Goal: Check status: Check status

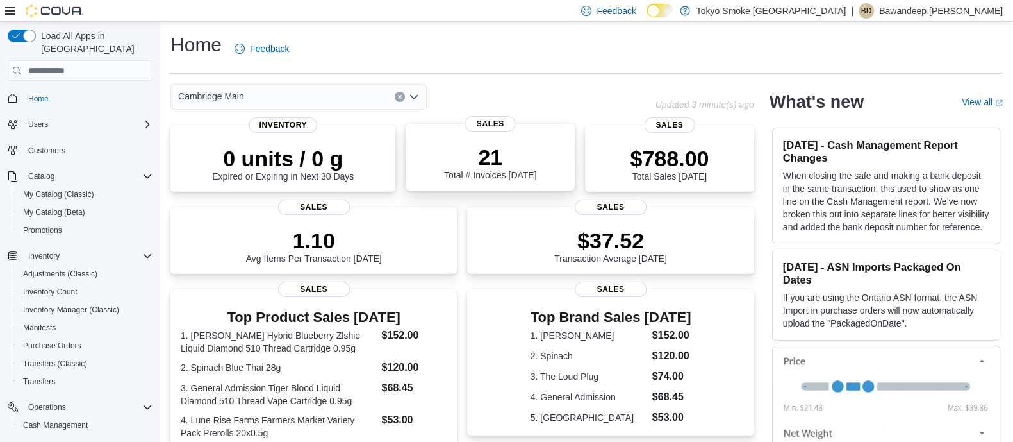
click at [459, 170] on div "21 Total # Invoices Today" at bounding box center [490, 162] width 92 height 36
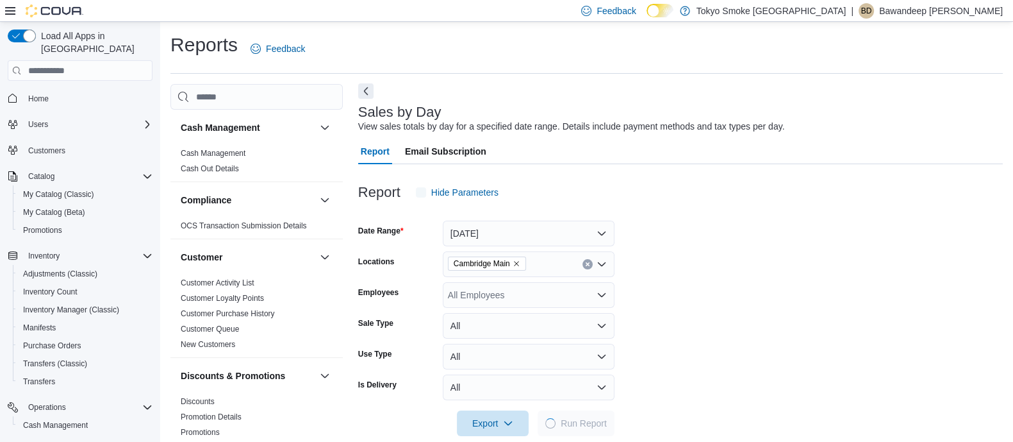
scroll to position [19, 0]
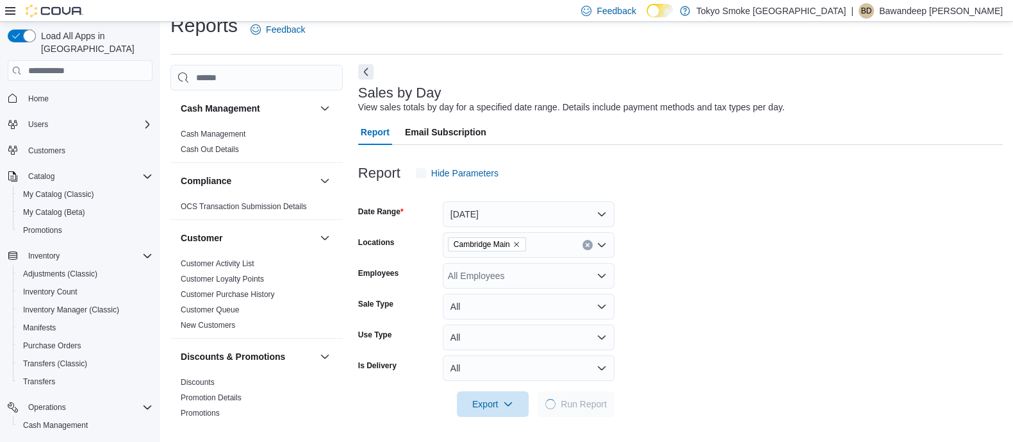
click at [371, 91] on h3 "Sales by Day" at bounding box center [399, 92] width 83 height 15
click at [368, 69] on button "Next" at bounding box center [365, 71] width 15 height 15
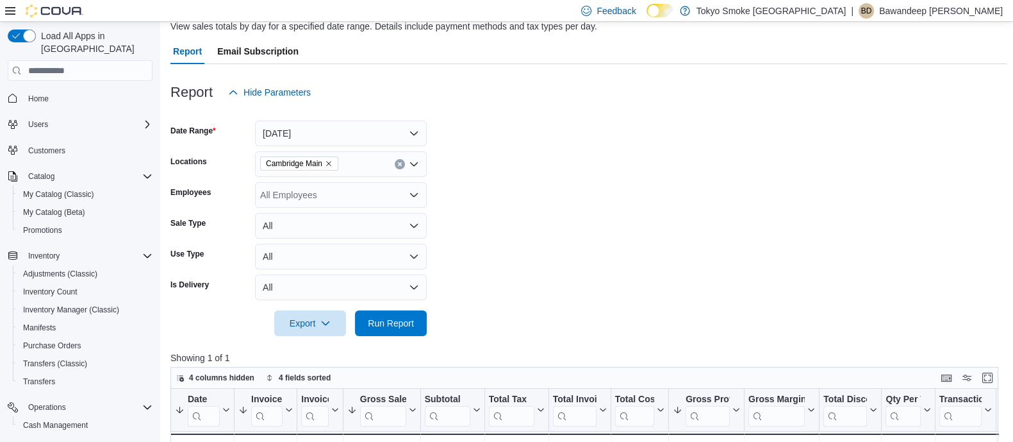
scroll to position [340, 0]
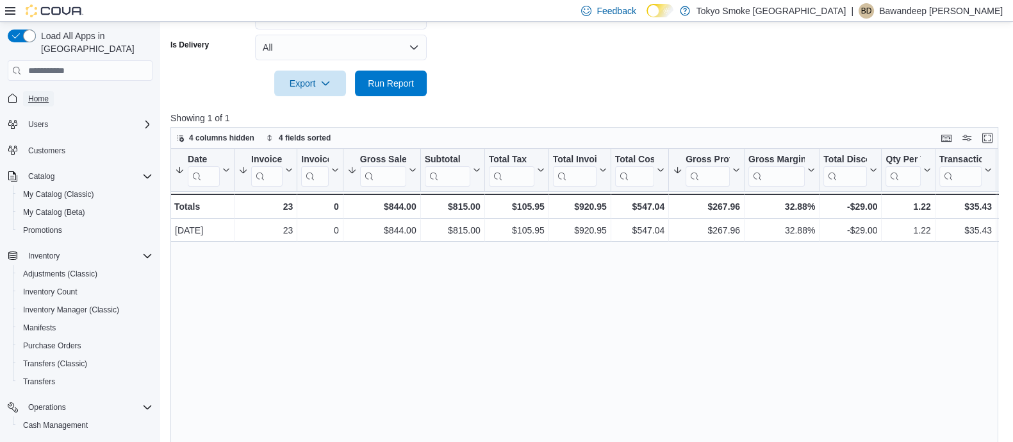
click at [35, 91] on span "Home" at bounding box center [38, 98] width 21 height 15
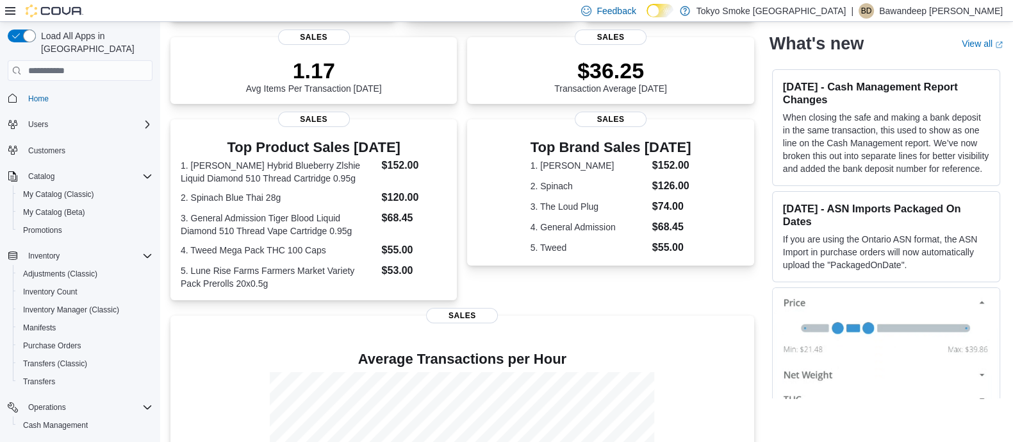
scroll to position [240, 0]
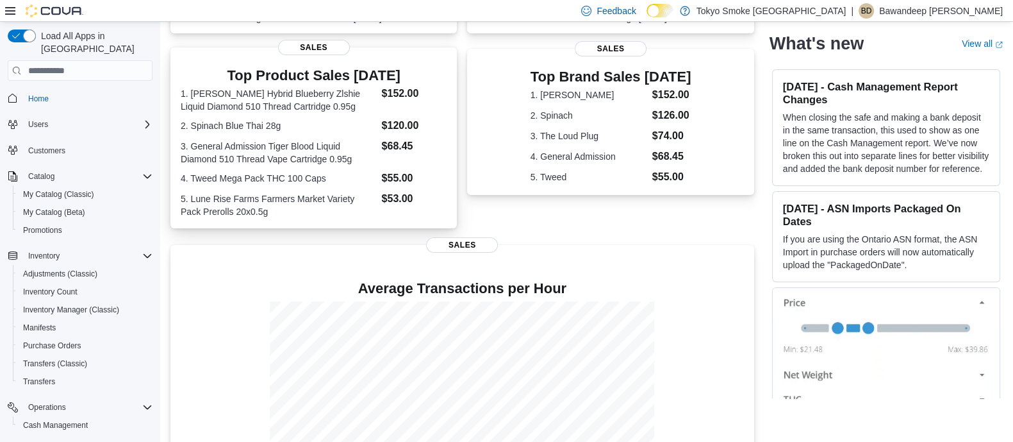
click at [439, 183] on dd "$55.00" at bounding box center [414, 177] width 65 height 15
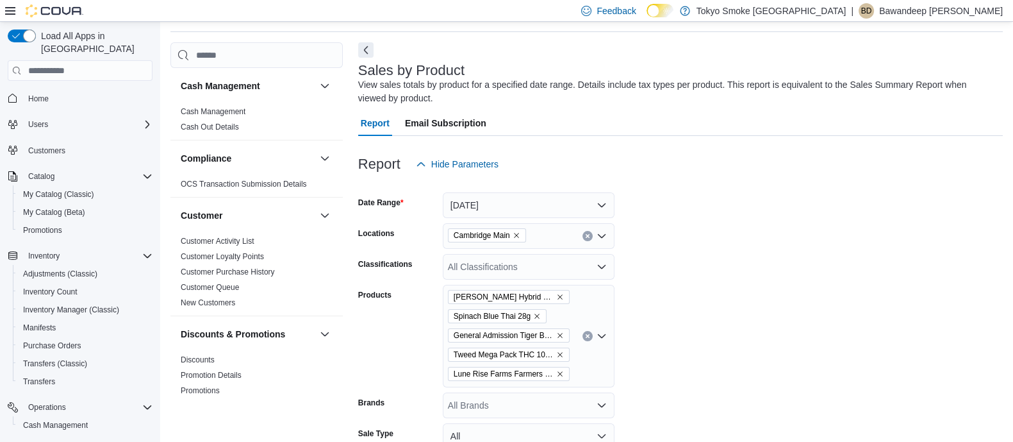
scroll to position [42, 0]
click at [364, 49] on button "Next" at bounding box center [365, 48] width 15 height 15
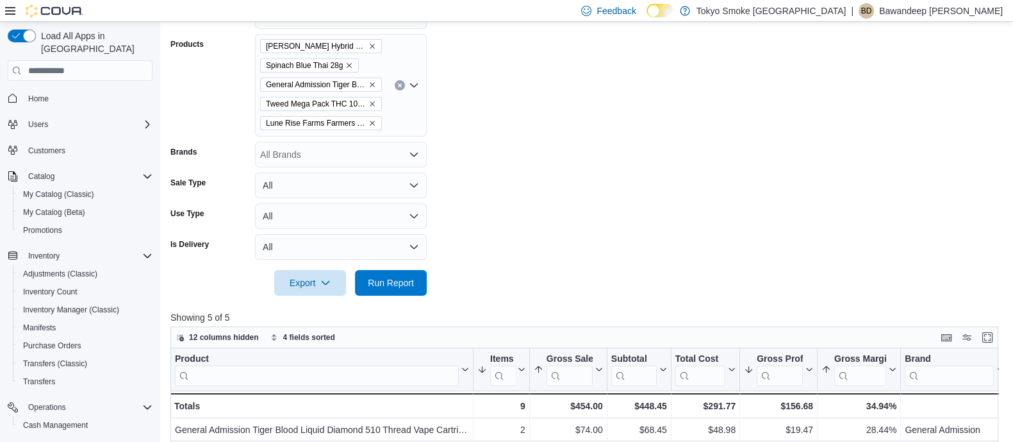
scroll to position [523, 0]
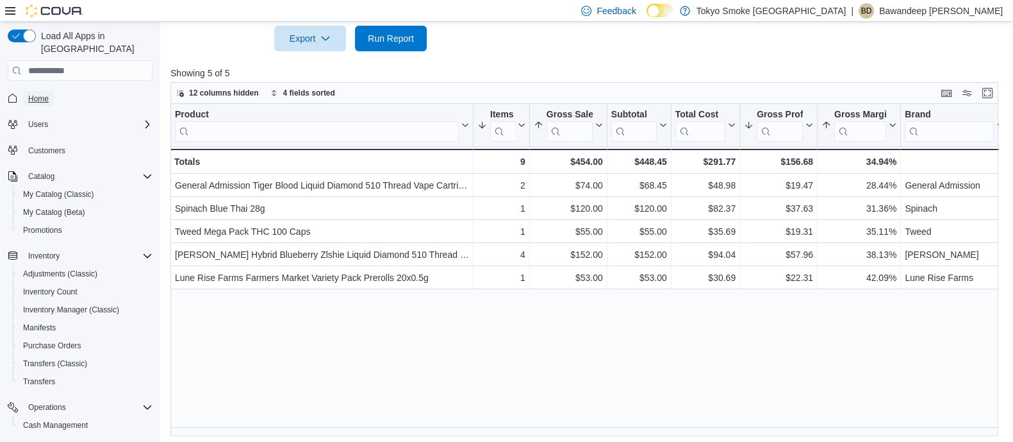
click at [38, 94] on span "Home" at bounding box center [38, 99] width 21 height 10
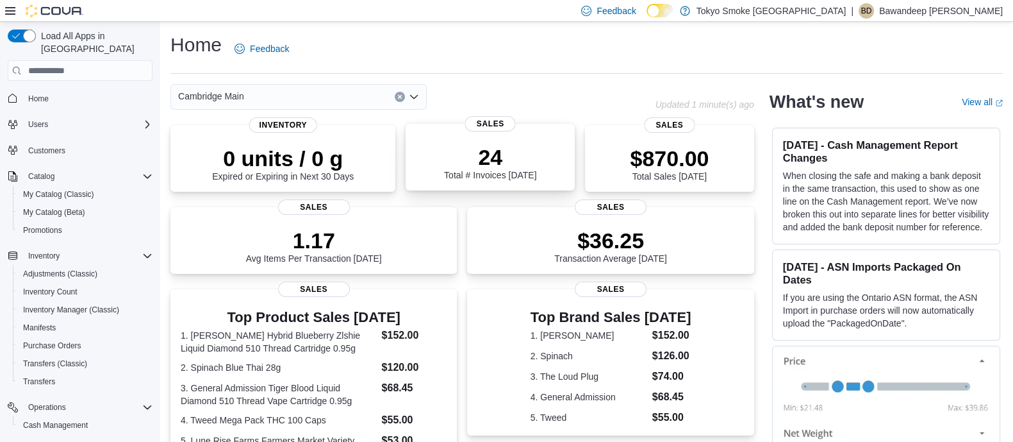
click at [444, 146] on div "24 Total # Invoices Today" at bounding box center [490, 159] width 149 height 41
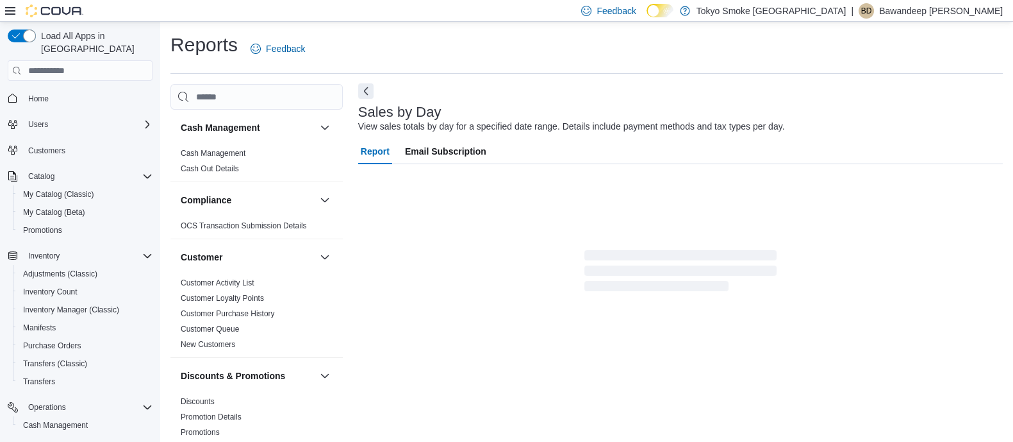
click at [360, 87] on button "Next" at bounding box center [365, 90] width 15 height 15
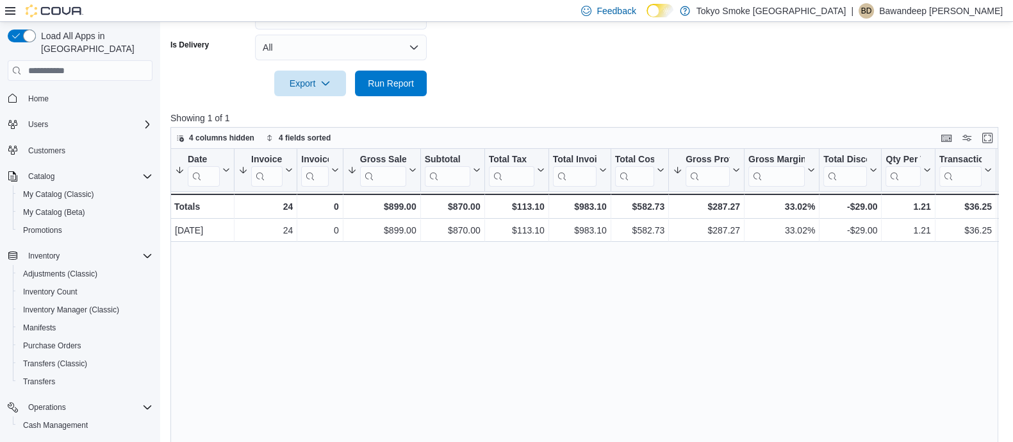
scroll to position [99, 0]
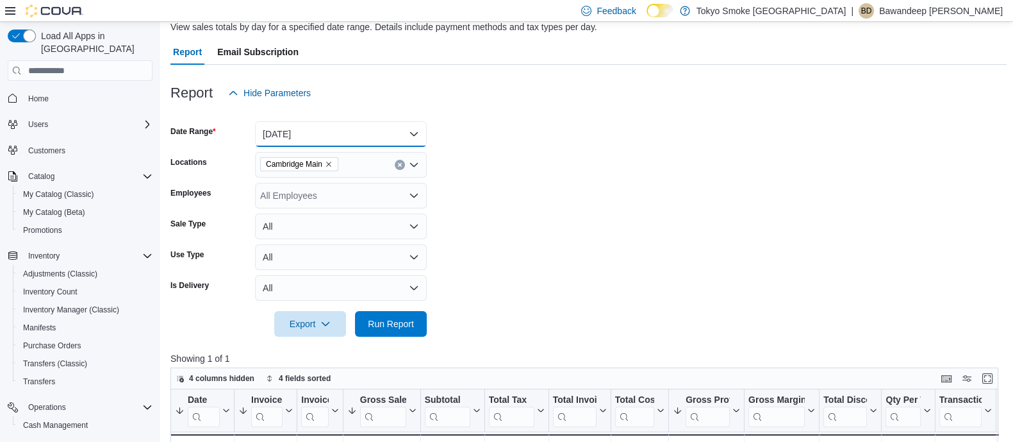
click at [334, 124] on button "[DATE]" at bounding box center [341, 134] width 172 height 26
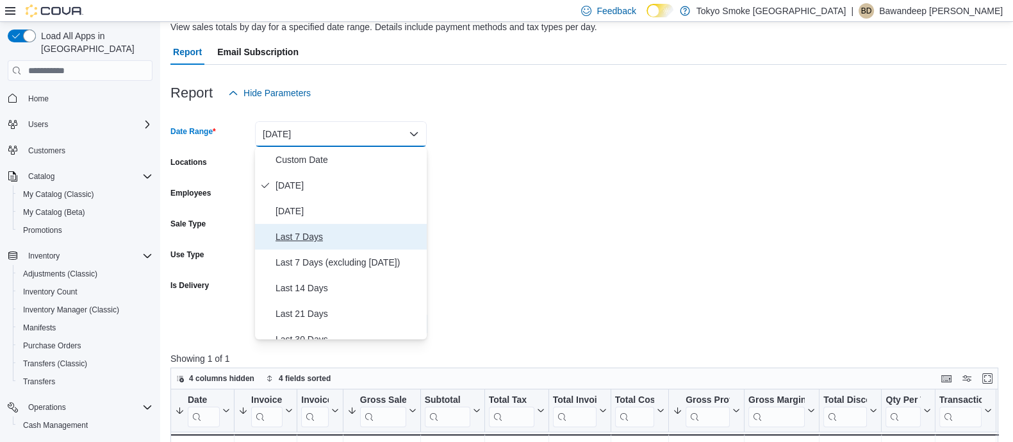
click at [308, 234] on span "Last 7 Days" at bounding box center [349, 236] width 146 height 15
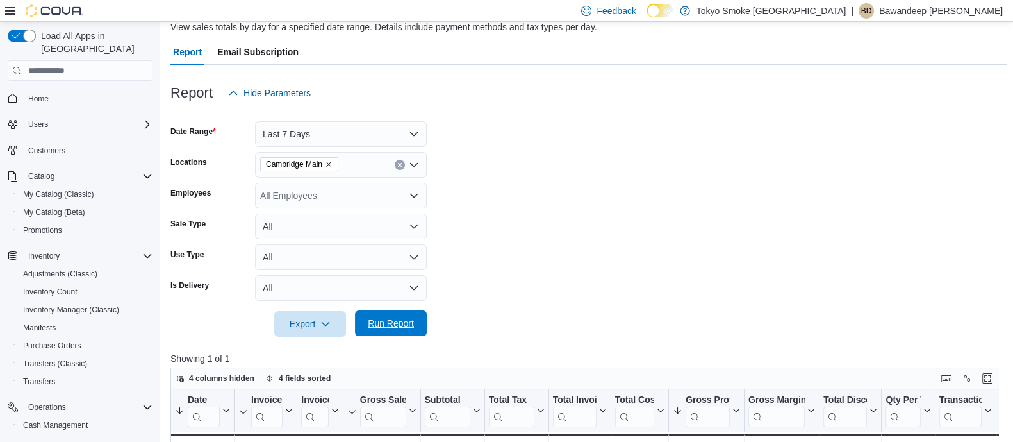
click at [394, 315] on span "Run Report" at bounding box center [391, 323] width 56 height 26
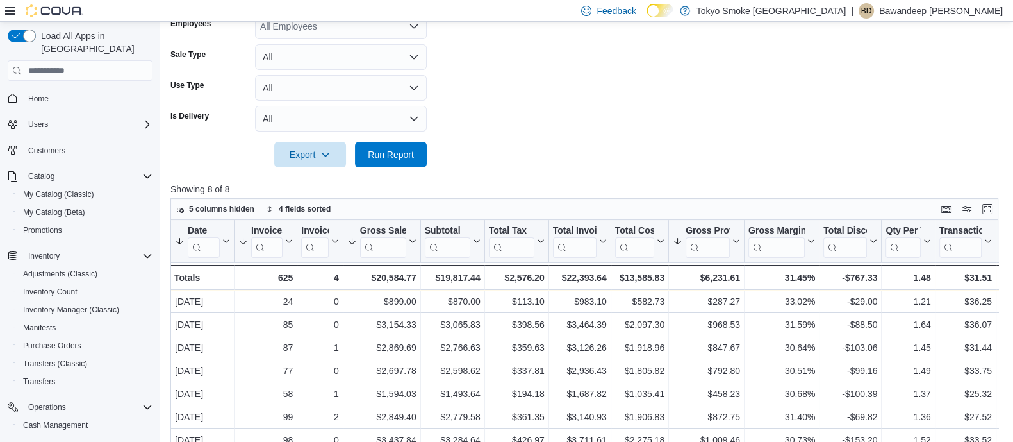
scroll to position [388, 0]
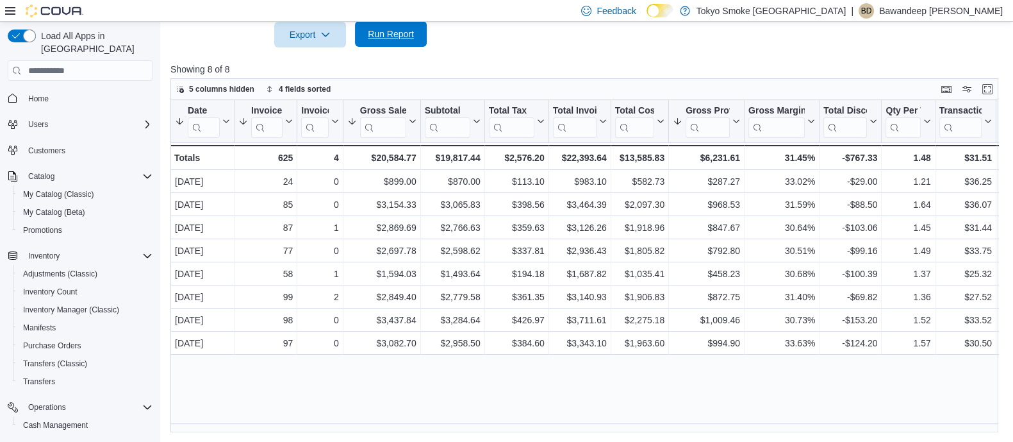
click at [399, 40] on span "Run Report" at bounding box center [391, 34] width 46 height 13
click at [54, 90] on span "Home" at bounding box center [87, 98] width 129 height 16
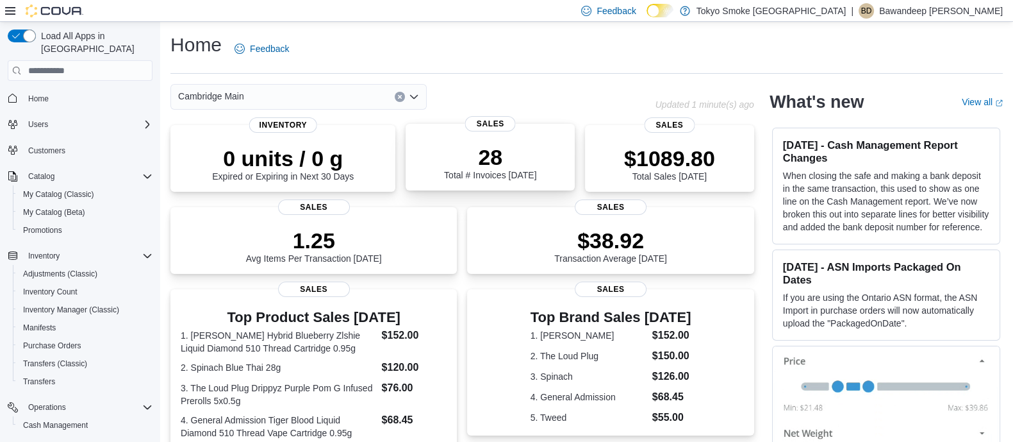
drag, startPoint x: 485, startPoint y: 179, endPoint x: 472, endPoint y: 162, distance: 21.0
click at [486, 178] on div "28 Total # Invoices Today" at bounding box center [490, 162] width 92 height 36
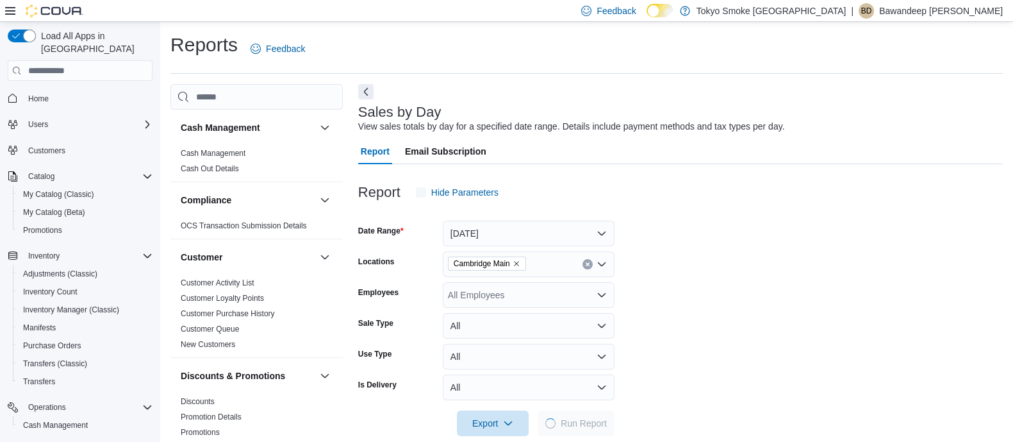
scroll to position [19, 0]
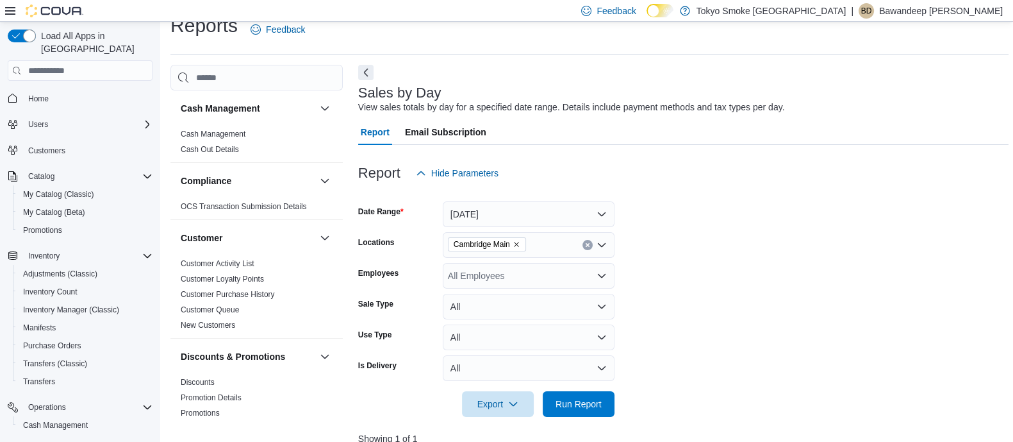
click at [360, 72] on button "Next" at bounding box center [365, 72] width 15 height 15
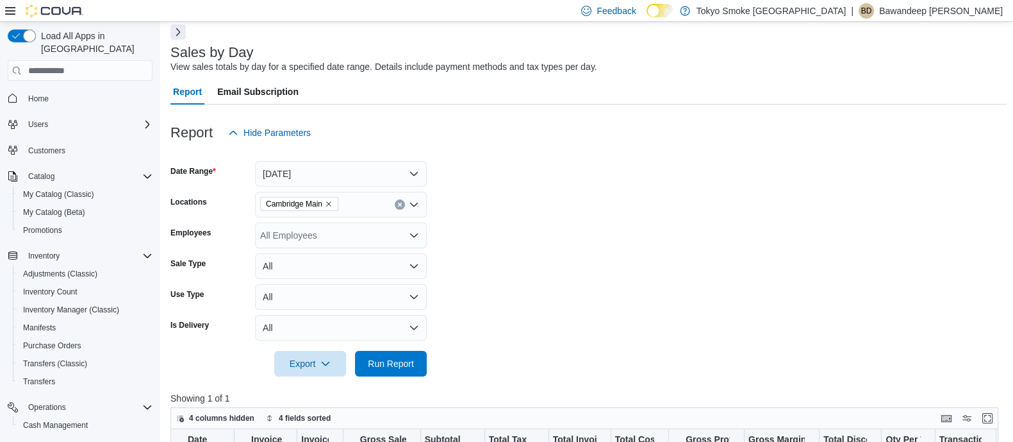
scroll to position [388, 0]
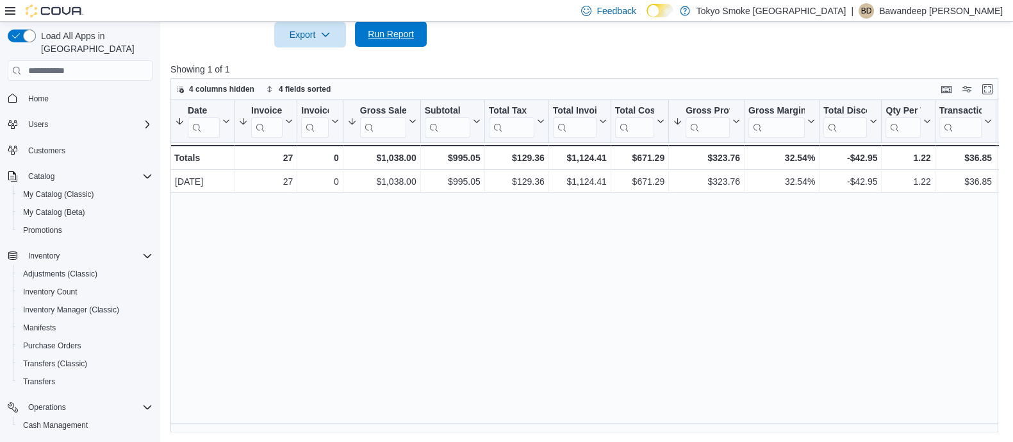
click at [418, 46] on span "Run Report" at bounding box center [391, 34] width 56 height 26
click at [410, 39] on span "Run Report" at bounding box center [391, 34] width 46 height 13
